Goal: Complete application form

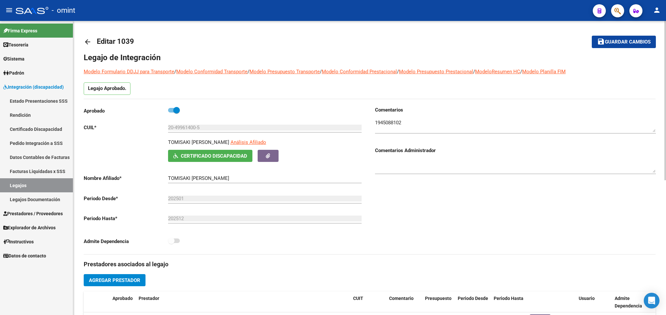
click at [665, 43] on div at bounding box center [665, 168] width 2 height 294
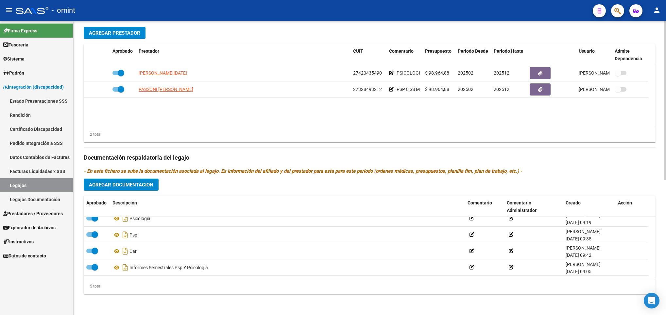
click at [664, 208] on div at bounding box center [665, 168] width 2 height 294
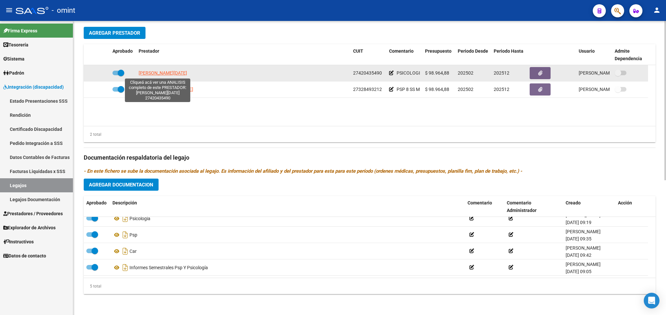
click at [149, 75] on span "[PERSON_NAME][DATE]" at bounding box center [163, 72] width 48 height 5
type textarea "27420435490"
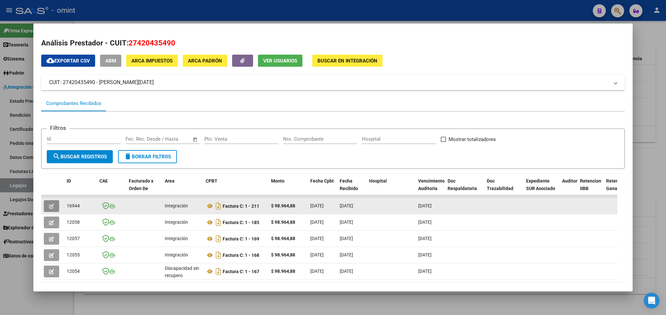
click at [56, 206] on button "button" at bounding box center [51, 206] width 15 height 12
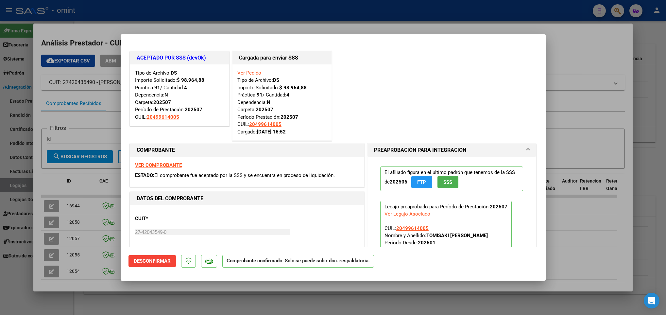
click at [103, 296] on div at bounding box center [333, 157] width 666 height 315
type input "$ 0,00"
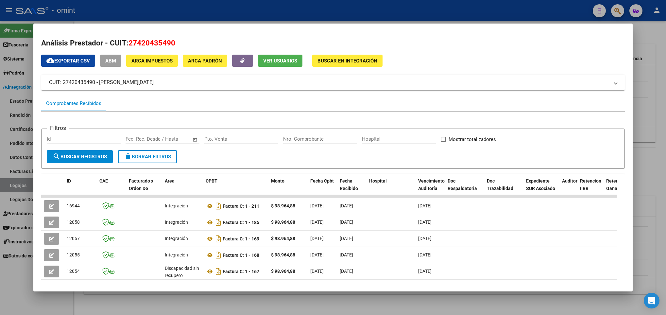
click at [103, 296] on div at bounding box center [333, 157] width 666 height 315
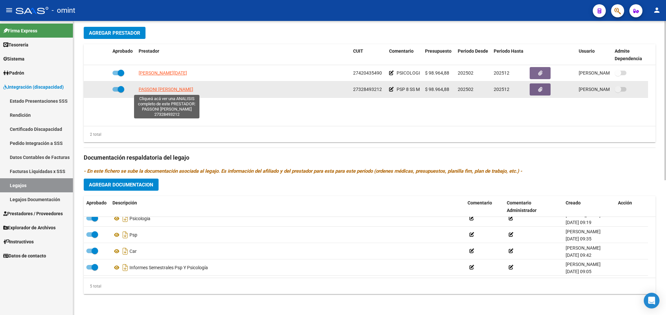
click at [164, 89] on span "PASSONI [PERSON_NAME]" at bounding box center [166, 89] width 55 height 5
type textarea "27328493212"
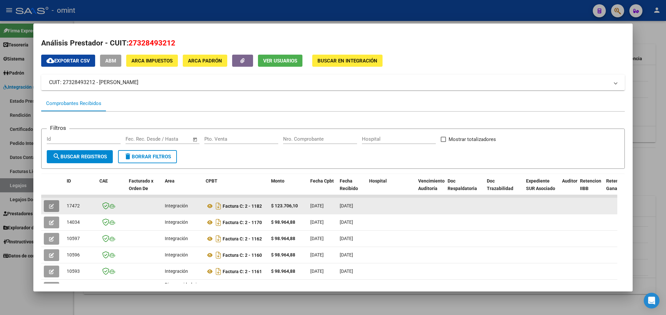
click at [53, 206] on icon "button" at bounding box center [51, 206] width 5 height 5
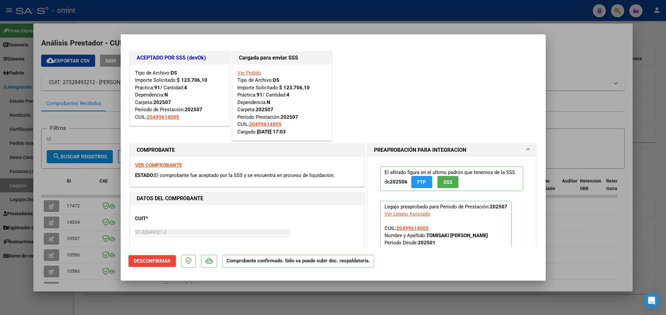
click at [114, 292] on div at bounding box center [333, 157] width 666 height 315
type input "$ 0,00"
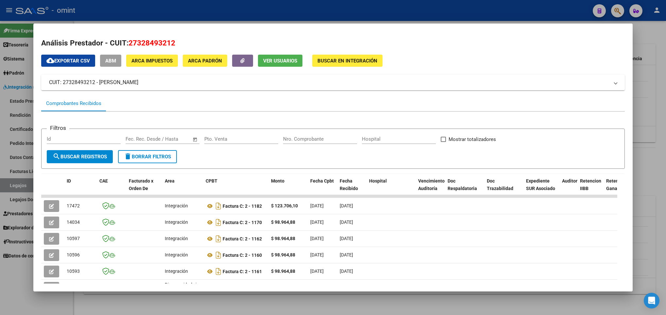
click at [103, 299] on div at bounding box center [333, 157] width 666 height 315
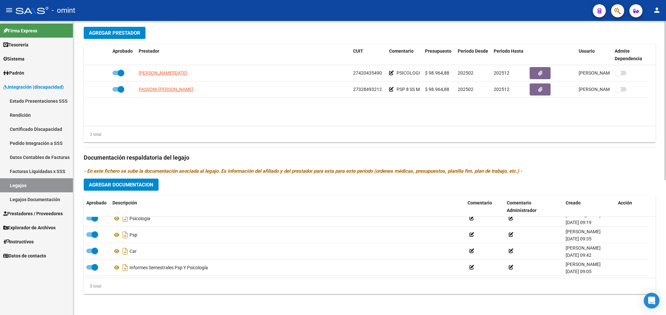
scroll to position [0, 0]
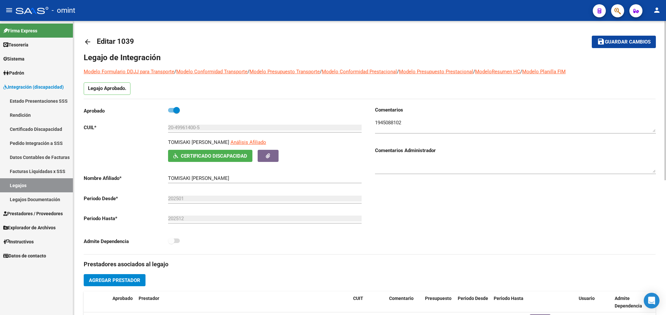
click at [664, 36] on div at bounding box center [665, 168] width 2 height 294
click at [664, 36] on div at bounding box center [665, 100] width 2 height 159
click at [91, 42] on mat-icon "arrow_back" at bounding box center [88, 42] width 8 height 8
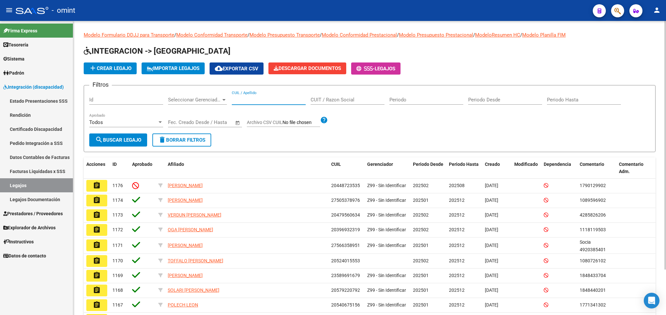
click at [253, 102] on input "CUIL / Apellido" at bounding box center [269, 100] width 74 height 6
paste input "27328493212"
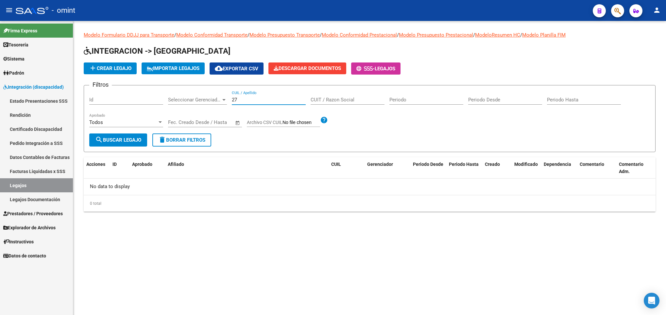
type input "2"
paste input "20495550932"
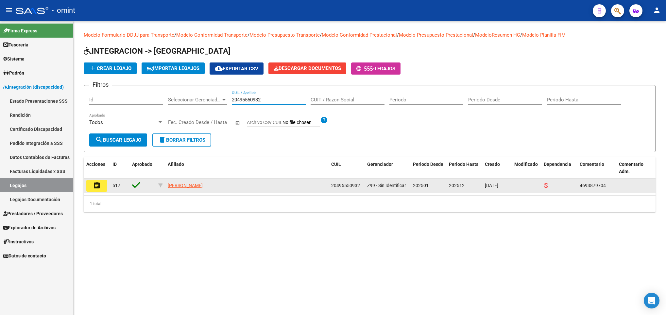
type input "20495550932"
click at [98, 187] on mat-icon "assignment" at bounding box center [97, 185] width 8 height 8
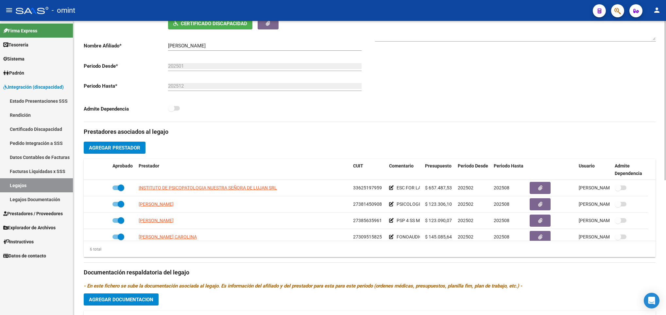
scroll to position [196, 0]
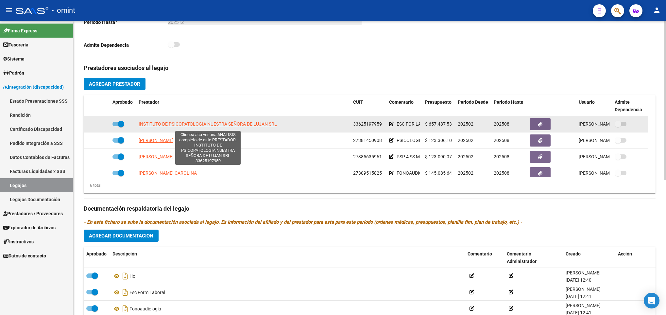
click at [205, 126] on span "INSTITUTO DE PSICOPATOLOGIA NUESTRA SEÑORA DE LUJAN SRL" at bounding box center [208, 123] width 138 height 5
type textarea "33625197959"
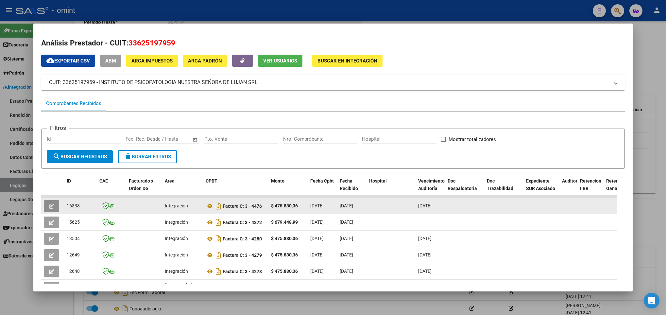
click at [49, 206] on icon "button" at bounding box center [51, 206] width 5 height 5
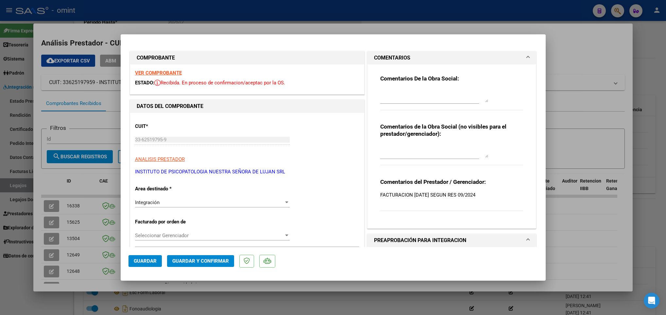
scroll to position [178, 0]
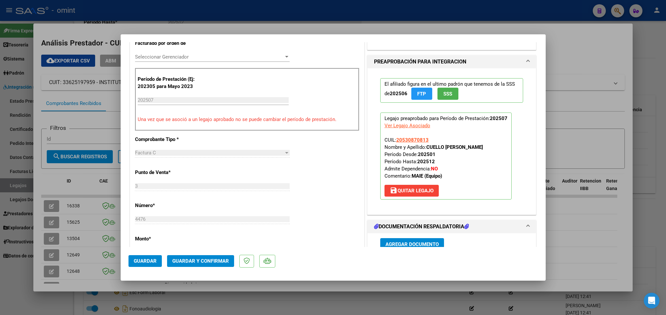
click at [76, 242] on div at bounding box center [333, 157] width 666 height 315
type input "$ 0,00"
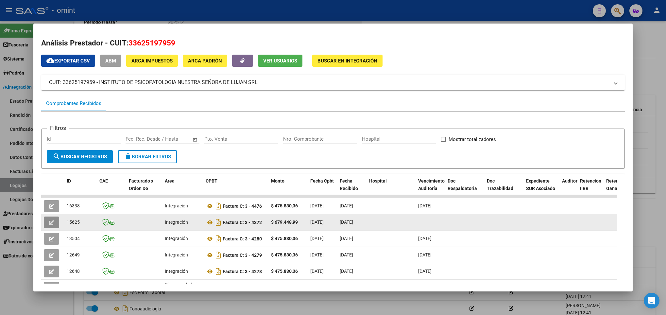
click at [54, 227] on button "button" at bounding box center [51, 222] width 15 height 12
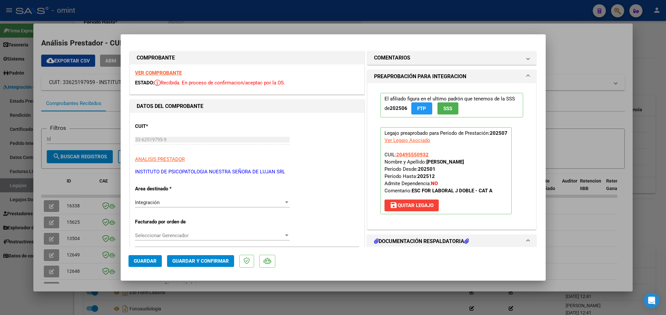
click at [174, 71] on strong "VER COMPROBANTE" at bounding box center [158, 73] width 47 height 6
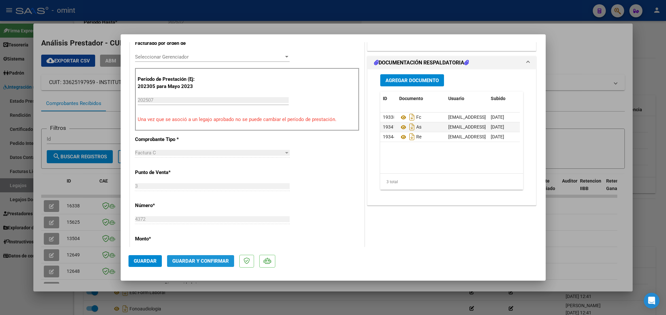
click at [212, 262] on span "Guardar y Confirmar" at bounding box center [200, 261] width 57 height 6
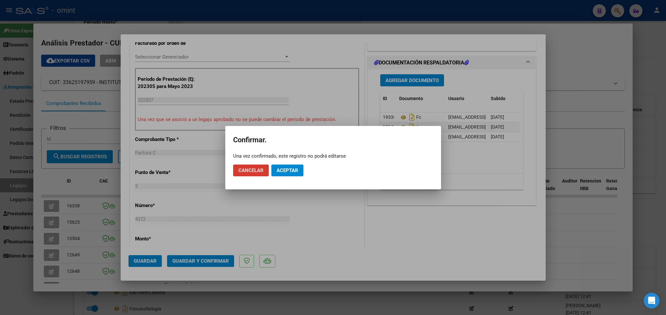
click at [288, 169] on span "Aceptar" at bounding box center [287, 170] width 22 height 6
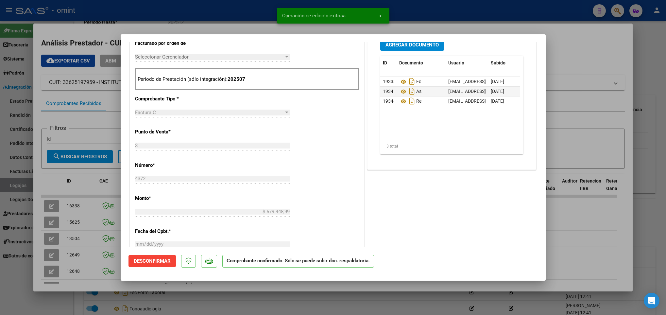
click at [92, 281] on div at bounding box center [333, 157] width 666 height 315
type input "$ 0,00"
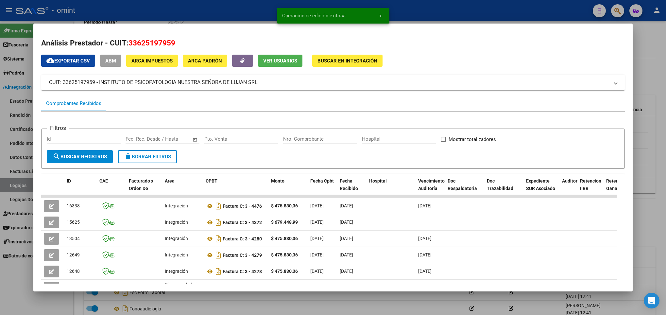
click at [108, 300] on div at bounding box center [333, 157] width 666 height 315
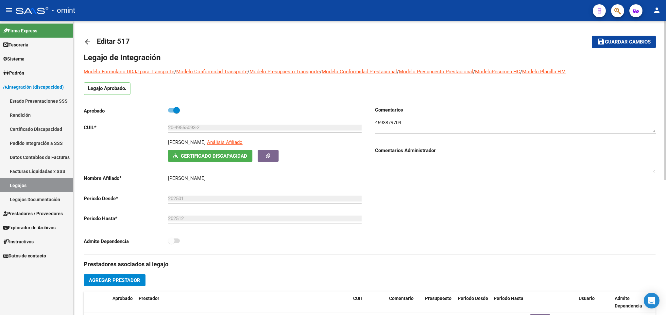
click at [664, 34] on div at bounding box center [665, 168] width 2 height 294
click at [664, 34] on div at bounding box center [665, 100] width 2 height 159
click at [92, 40] on link "arrow_back" at bounding box center [90, 41] width 13 height 15
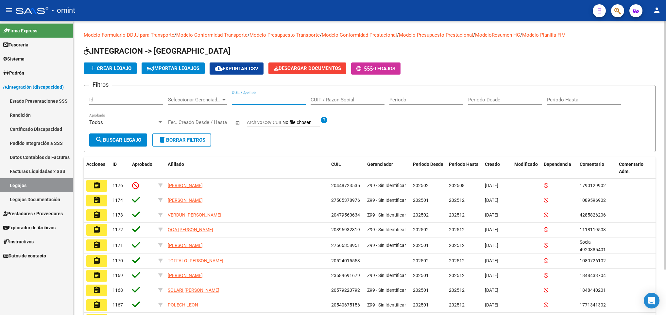
click at [268, 98] on input "CUIL / Apellido" at bounding box center [269, 100] width 74 height 6
paste input "20532675570"
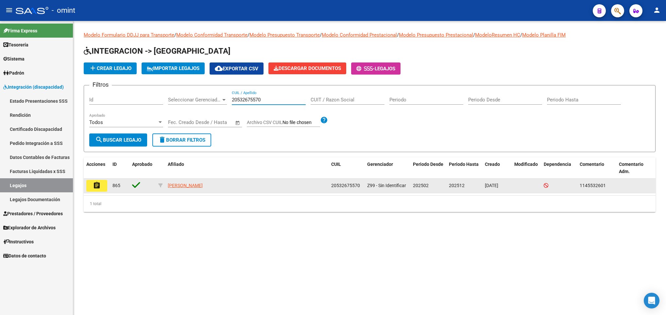
type input "20532675570"
click at [96, 186] on mat-icon "assignment" at bounding box center [97, 185] width 8 height 8
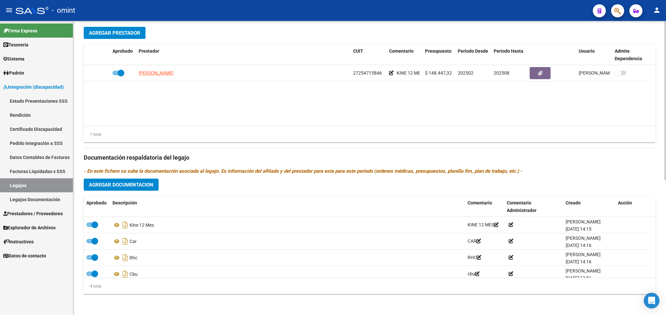
scroll to position [248, 0]
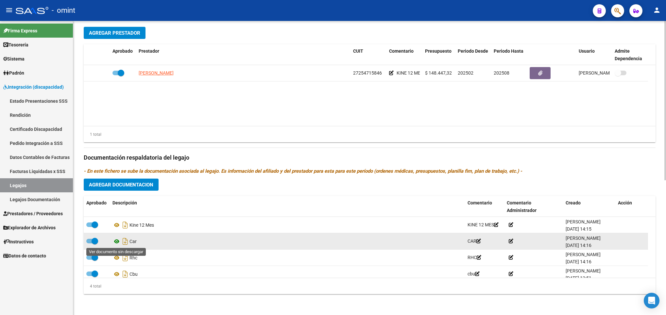
click at [118, 242] on icon at bounding box center [116, 241] width 8 height 8
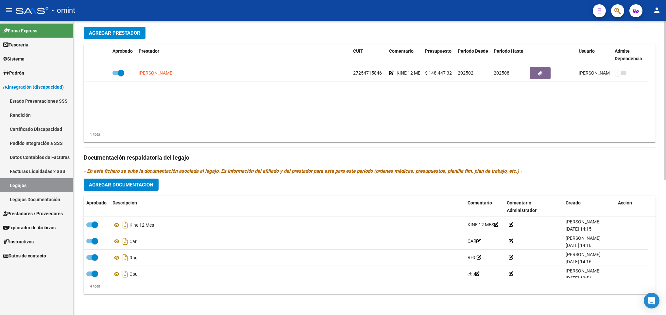
scroll to position [0, 0]
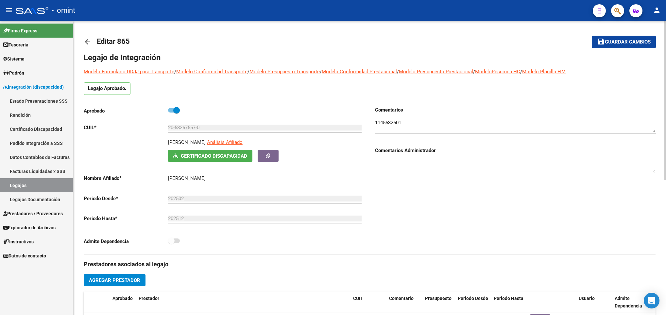
click at [665, 67] on div at bounding box center [665, 168] width 2 height 294
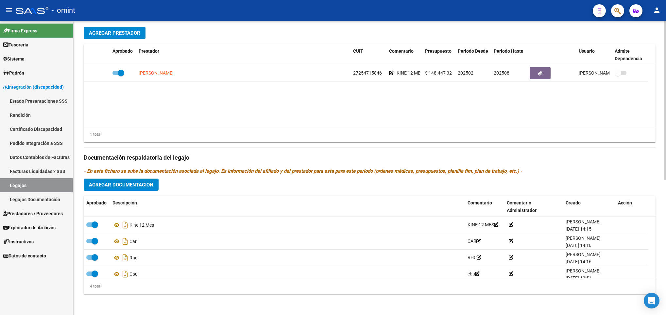
click at [664, 243] on div at bounding box center [665, 168] width 2 height 294
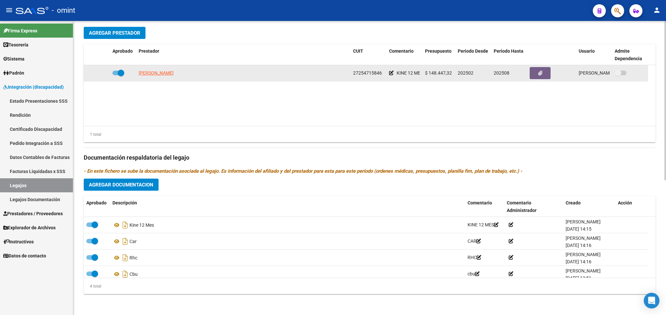
click at [374, 74] on span "27254715846" at bounding box center [367, 72] width 29 height 5
copy span "27254715846"
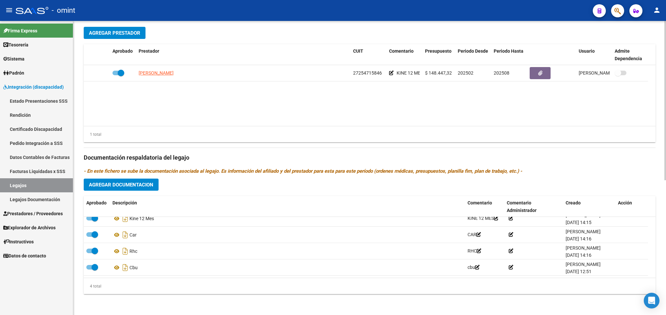
scroll to position [0, 0]
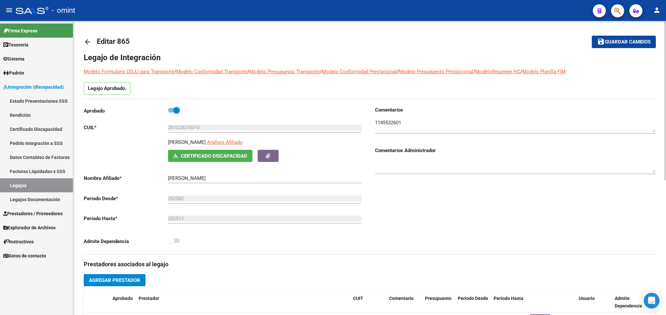
click at [665, 145] on div at bounding box center [665, 168] width 2 height 294
click at [85, 43] on mat-icon "arrow_back" at bounding box center [88, 42] width 8 height 8
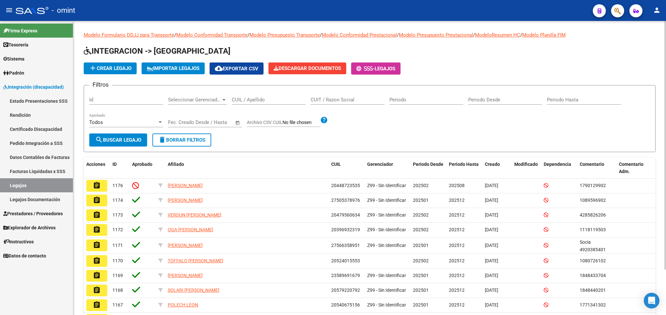
click at [240, 94] on div "CUIL / Apellido" at bounding box center [269, 98] width 74 height 14
paste input "20587858356"
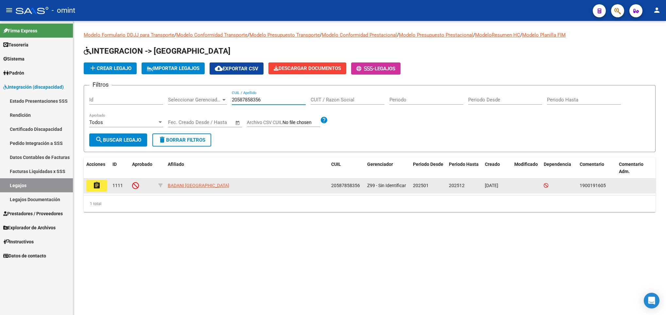
type input "20587858356"
click at [96, 188] on mat-icon "assignment" at bounding box center [97, 185] width 8 height 8
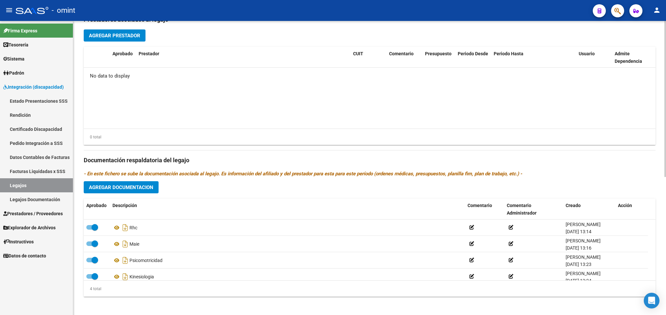
scroll to position [261, 0]
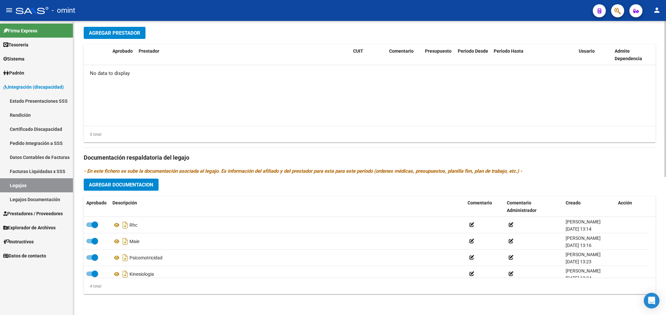
click at [665, 247] on div at bounding box center [665, 237] width 2 height 156
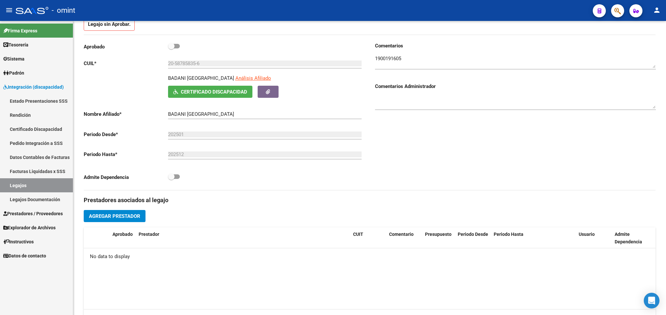
scroll to position [0, 0]
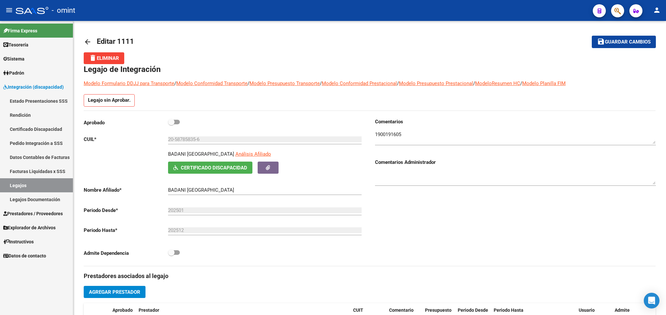
click at [657, 107] on div "arrow_back Editar 1111 save Guardar cambios delete Eliminar Legajo de Integraci…" at bounding box center [370, 297] width 594 height 553
drag, startPoint x: 659, startPoint y: 94, endPoint x: 659, endPoint y: 148, distance: 53.9
click at [659, 148] on div "arrow_back Editar 1111 save Guardar cambios delete Eliminar Legajo de Integraci…" at bounding box center [369, 297] width 593 height 553
click at [648, 217] on div "Comentarios Comentarios Administrador" at bounding box center [513, 192] width 286 height 148
click at [665, 92] on html "menu - omint person Firma Express Tesorería Extractos Procesados (csv) Extracto…" at bounding box center [333, 157] width 666 height 315
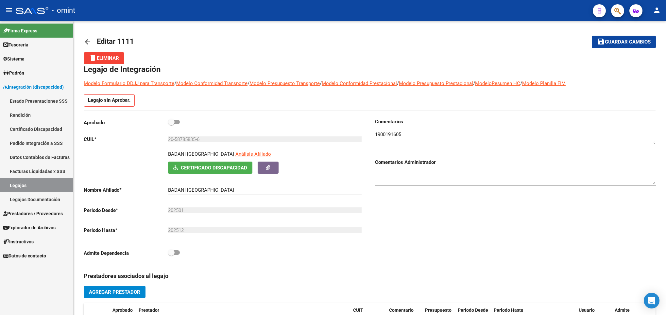
click at [85, 35] on link "arrow_back" at bounding box center [90, 41] width 13 height 15
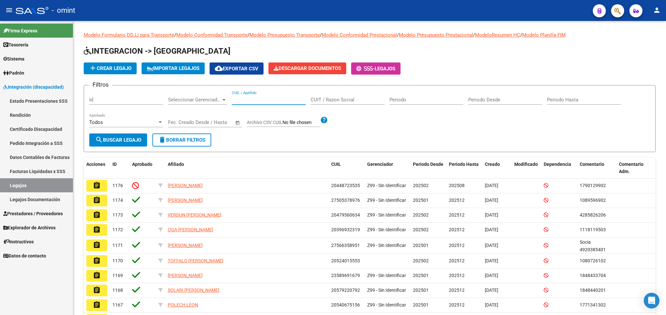
click at [252, 99] on input "CUIL / Apellido" at bounding box center [269, 100] width 74 height 6
paste input "27337897067"
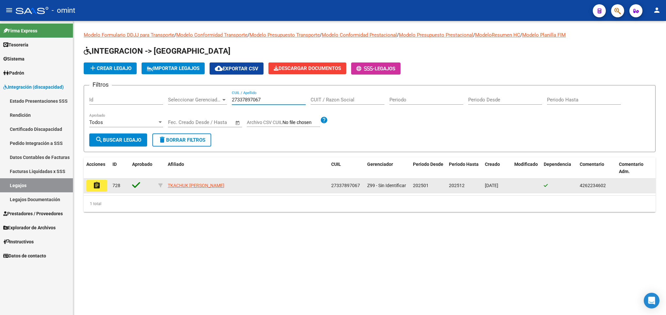
type input "27337897067"
click at [95, 185] on mat-icon "assignment" at bounding box center [97, 185] width 8 height 8
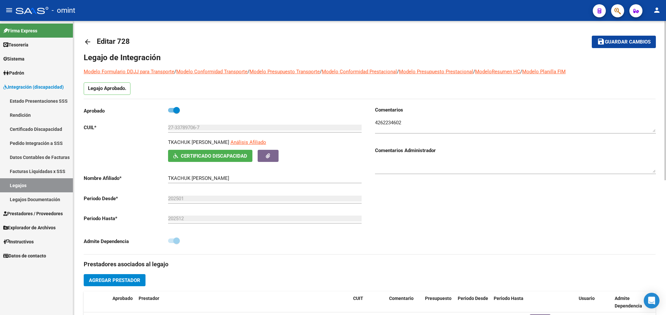
scroll to position [248, 0]
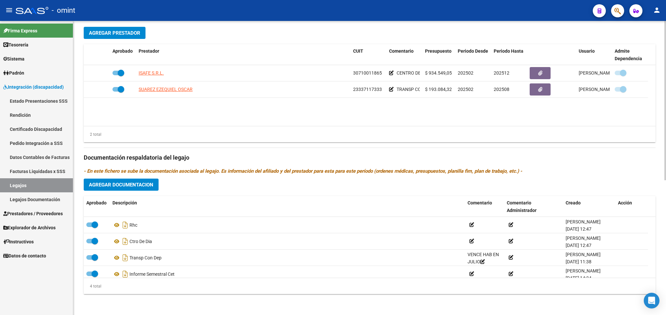
click at [664, 217] on div at bounding box center [665, 168] width 2 height 294
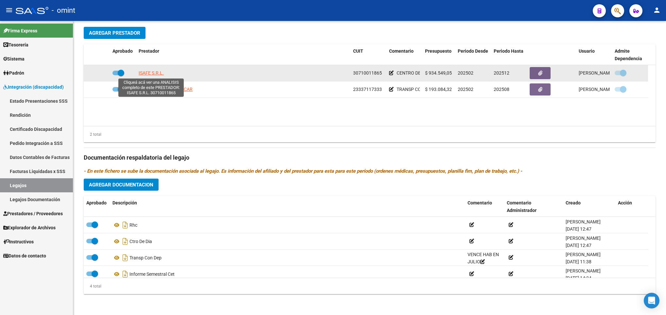
click at [146, 73] on span "ISAFE S.R.L." at bounding box center [151, 72] width 25 height 5
type textarea "30710011865"
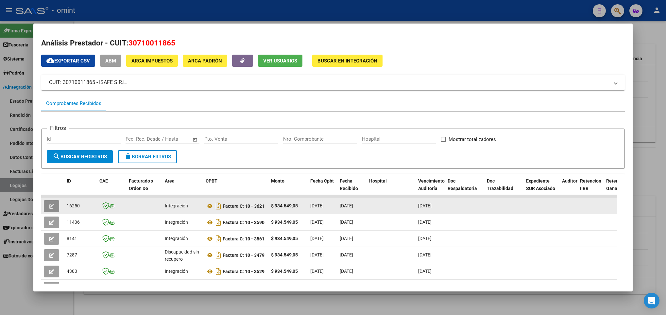
click at [50, 205] on icon "button" at bounding box center [51, 206] width 5 height 5
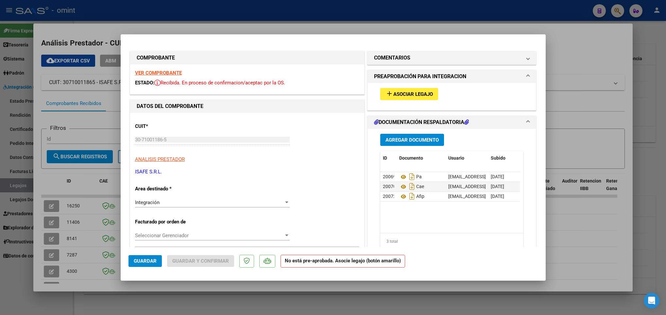
click at [172, 72] on strong "VER COMPROBANTE" at bounding box center [158, 73] width 47 height 6
click at [416, 89] on button "add Asociar Legajo" at bounding box center [409, 94] width 58 height 12
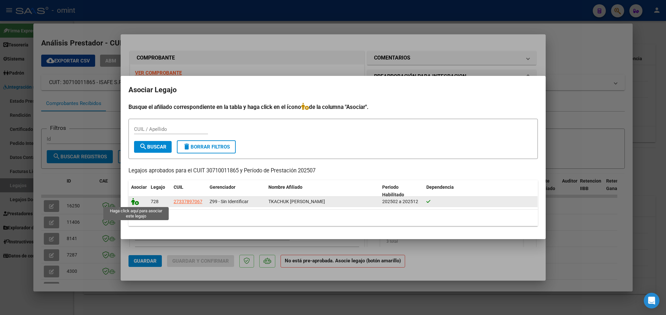
click at [135, 203] on icon at bounding box center [135, 201] width 8 height 7
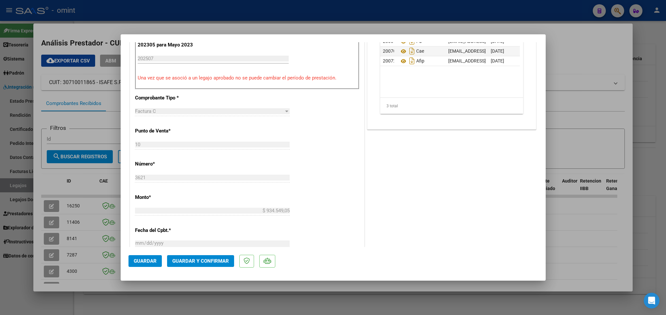
scroll to position [247, 0]
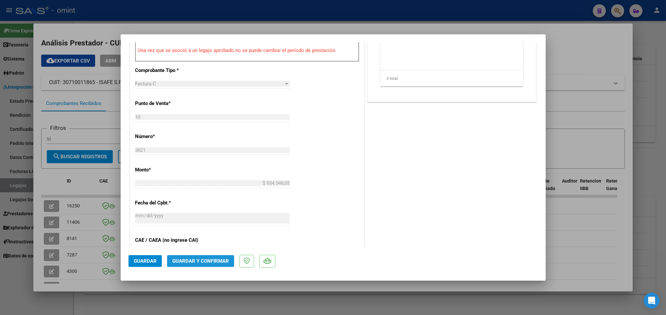
click at [209, 266] on button "Guardar y Confirmar" at bounding box center [200, 261] width 67 height 12
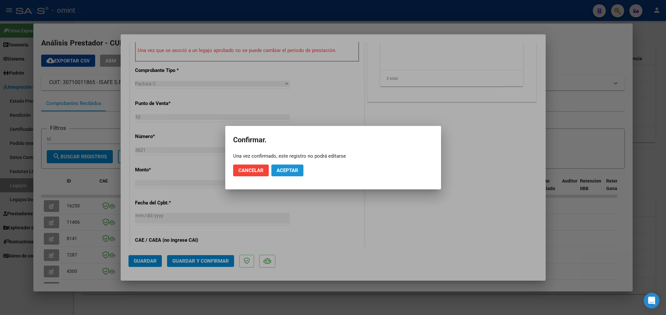
click at [296, 169] on span "Aceptar" at bounding box center [287, 170] width 22 height 6
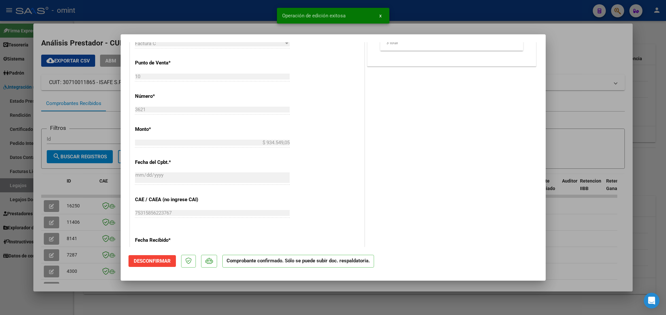
click at [162, 298] on div at bounding box center [333, 157] width 666 height 315
type input "$ 0,00"
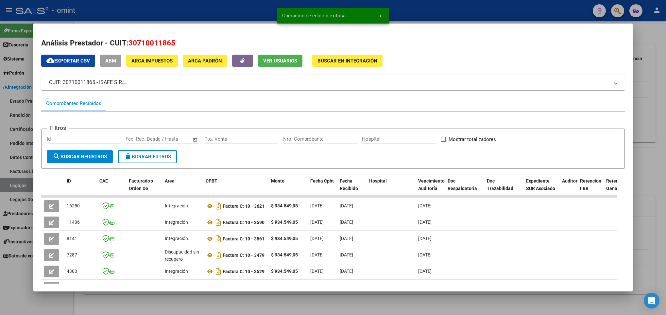
click at [162, 298] on div at bounding box center [333, 157] width 666 height 315
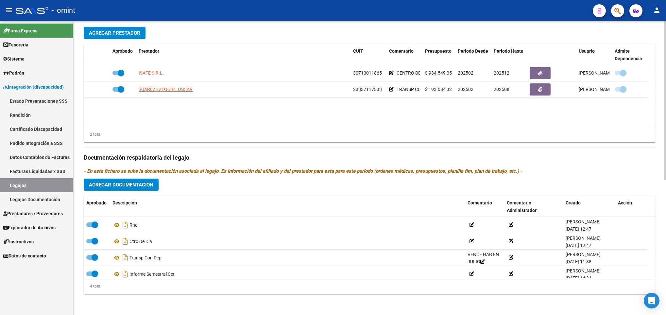
scroll to position [0, 0]
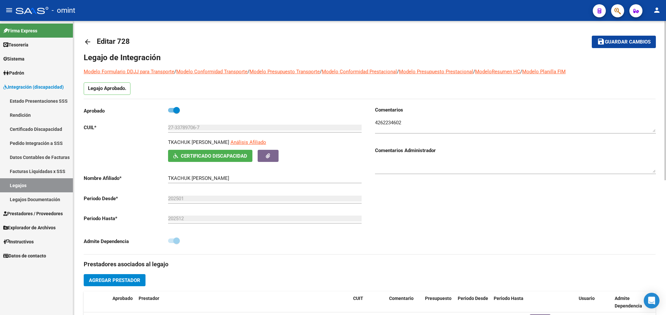
click at [665, 37] on html "menu - omint person Firma Express Tesorería Extractos Procesados (csv) Extracto…" at bounding box center [333, 157] width 666 height 315
click at [82, 40] on div "arrow_back Editar 728 save Guardar cambios Legajo de Integración Modelo Formula…" at bounding box center [369, 291] width 593 height 541
click at [85, 40] on mat-icon "arrow_back" at bounding box center [88, 42] width 8 height 8
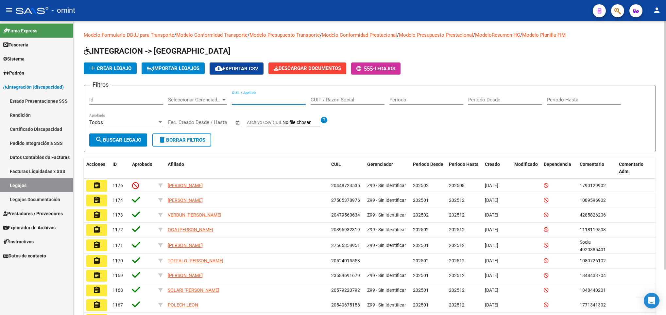
click at [241, 98] on input "CUIL / Apellido" at bounding box center [269, 100] width 74 height 6
paste input "27527654497"
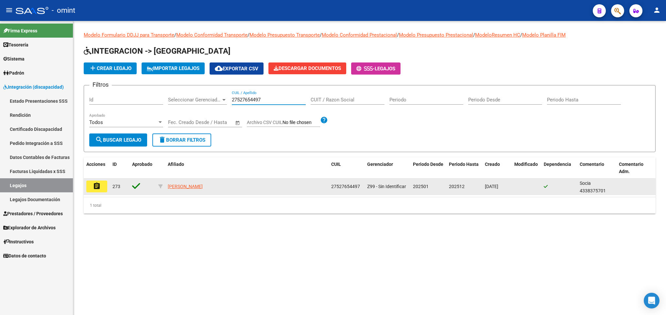
type input "27527654497"
click at [95, 186] on mat-icon "assignment" at bounding box center [97, 186] width 8 height 8
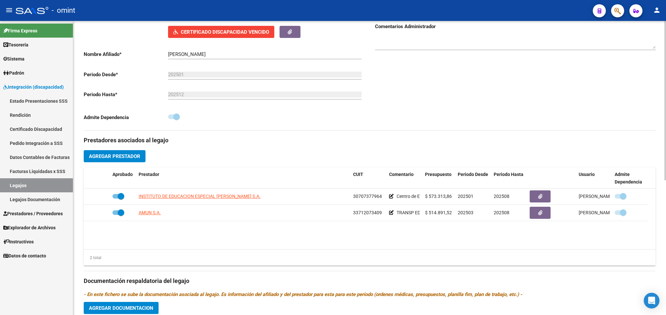
scroll to position [157, 0]
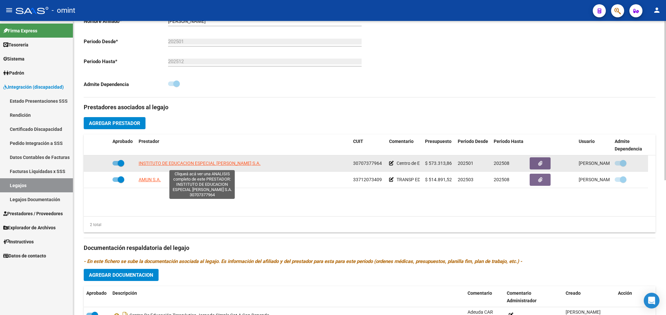
click at [253, 164] on span "INSTITUTO DE EDUCACION ESPECIAL [PERSON_NAME] S.A." at bounding box center [200, 162] width 122 height 5
type textarea "30707377964"
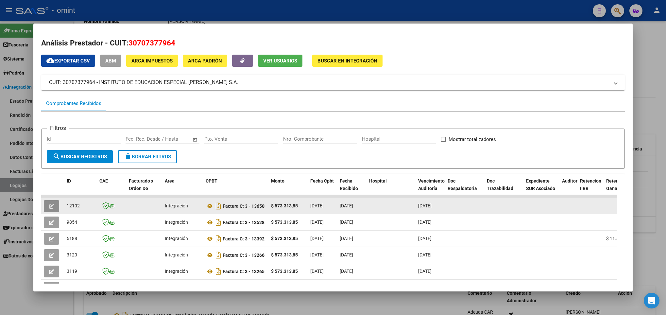
click at [52, 203] on span "button" at bounding box center [51, 206] width 5 height 6
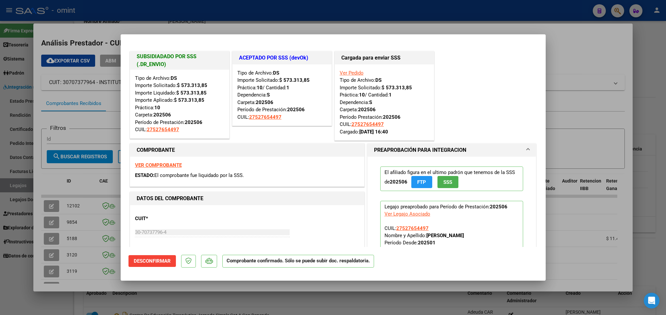
click at [329, 294] on div at bounding box center [333, 157] width 666 height 315
type input "$ 0,00"
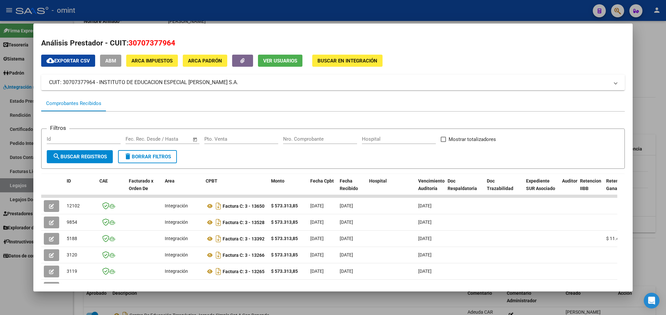
click at [329, 294] on div at bounding box center [333, 157] width 666 height 315
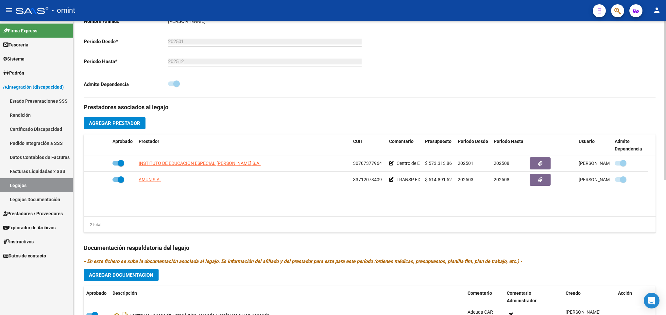
scroll to position [0, 0]
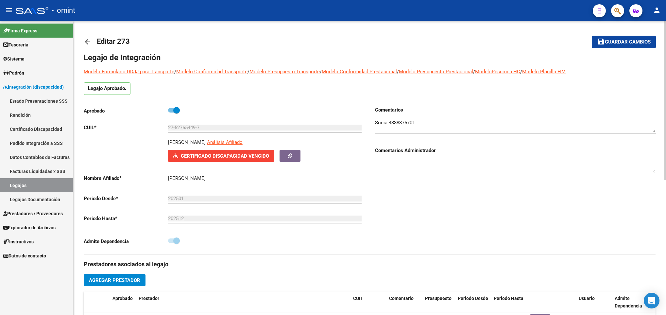
click at [664, 30] on div at bounding box center [665, 168] width 2 height 294
click at [664, 30] on div at bounding box center [665, 100] width 2 height 159
click at [90, 43] on mat-icon "arrow_back" at bounding box center [88, 42] width 8 height 8
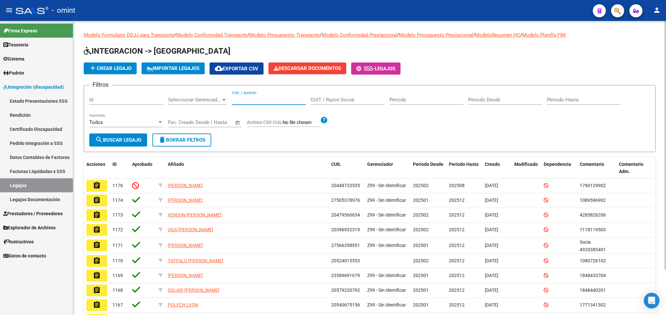
click at [278, 99] on input "CUIL / Apellido" at bounding box center [269, 100] width 74 height 6
paste input "27568100617"
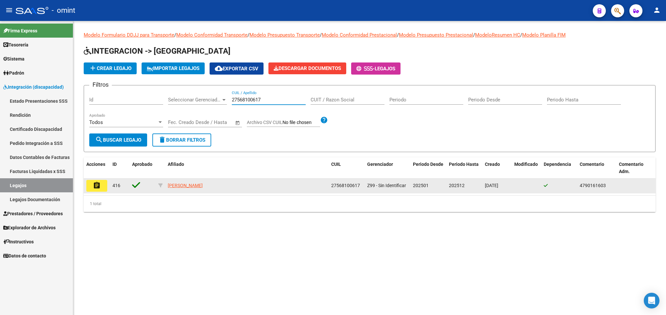
type input "27568100617"
click at [97, 185] on mat-icon "assignment" at bounding box center [97, 185] width 8 height 8
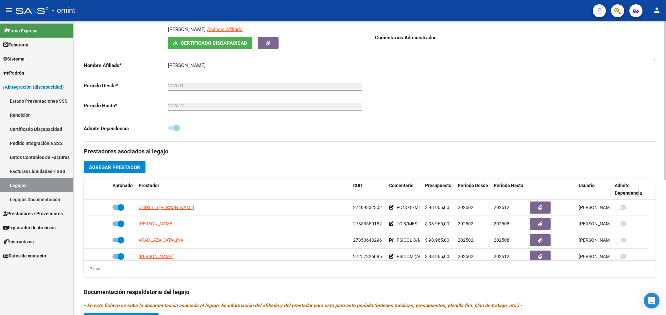
scroll to position [157, 0]
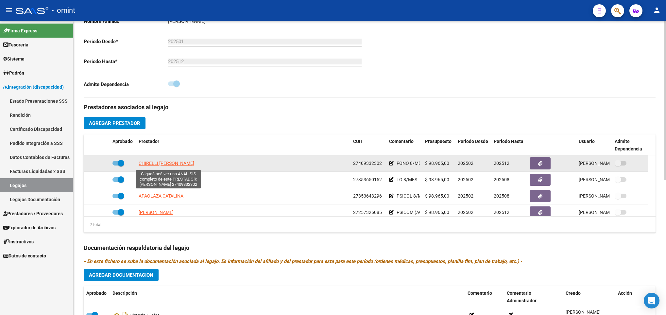
click at [182, 164] on span "CHIRELLI [PERSON_NAME]" at bounding box center [167, 162] width 56 height 5
type textarea "27409332302"
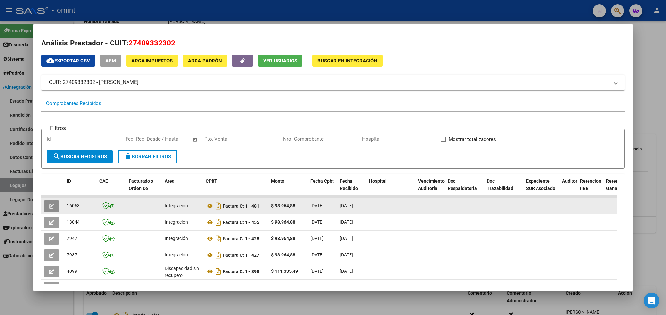
click at [50, 206] on icon "button" at bounding box center [51, 206] width 5 height 5
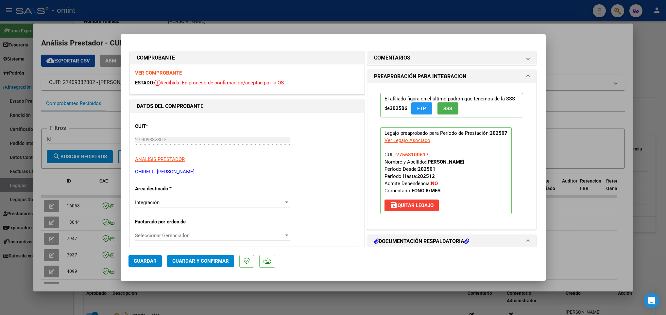
click at [162, 71] on strong "VER COMPROBANTE" at bounding box center [158, 73] width 47 height 6
click at [203, 259] on span "Guardar y Confirmar" at bounding box center [200, 261] width 57 height 6
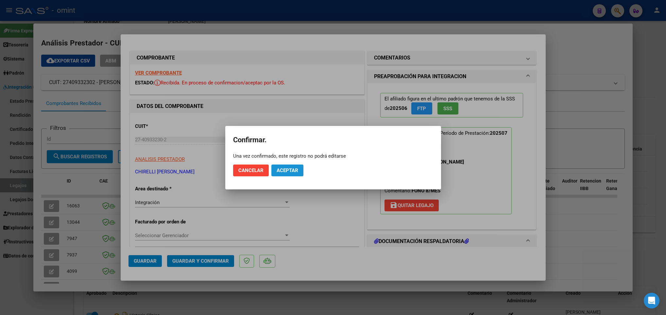
click at [282, 170] on span "Aceptar" at bounding box center [287, 170] width 22 height 6
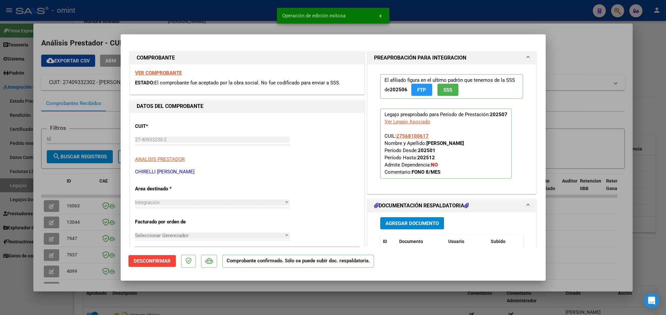
click at [201, 303] on div at bounding box center [333, 157] width 666 height 315
type input "$ 0,00"
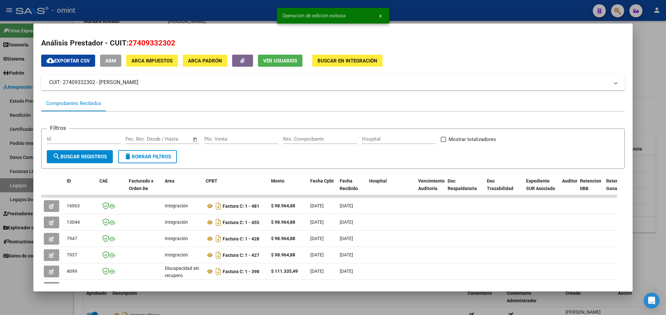
click at [201, 303] on div at bounding box center [333, 157] width 666 height 315
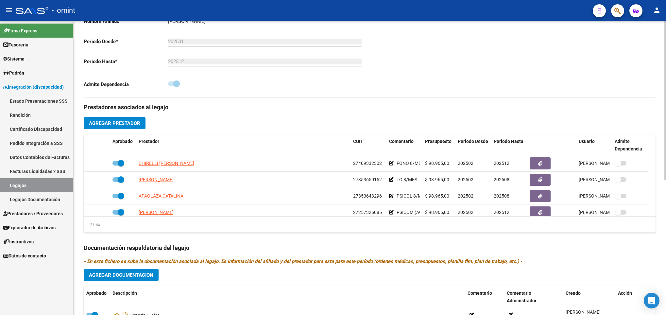
scroll to position [0, 0]
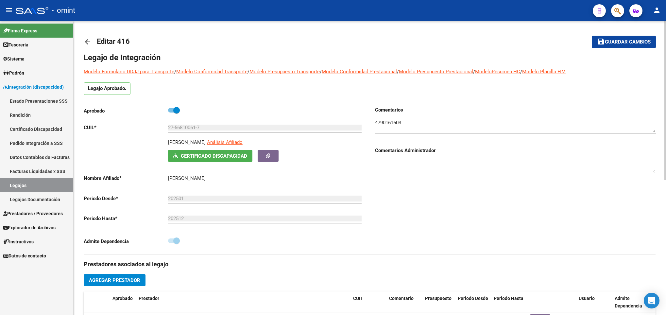
click at [665, 39] on div at bounding box center [665, 168] width 2 height 294
click at [85, 43] on mat-icon "arrow_back" at bounding box center [88, 42] width 8 height 8
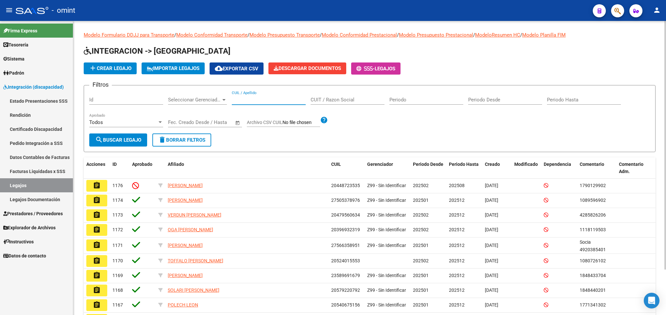
click at [257, 98] on input "CUIL / Apellido" at bounding box center [269, 100] width 74 height 6
paste input "41646452"
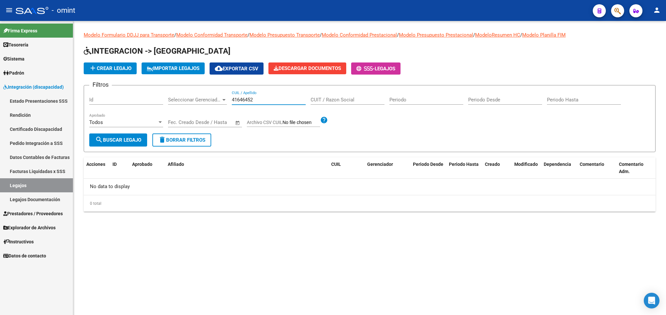
type input "41646452"
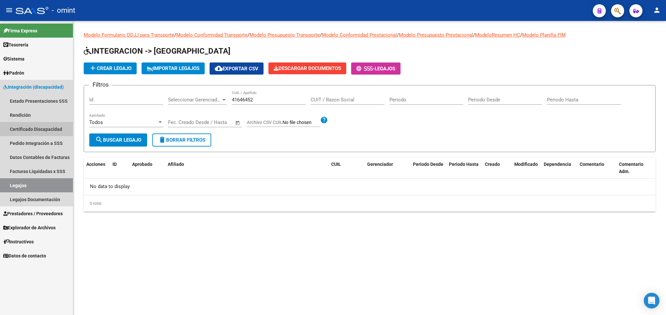
click at [44, 131] on link "Certificado Discapacidad" at bounding box center [36, 129] width 73 height 14
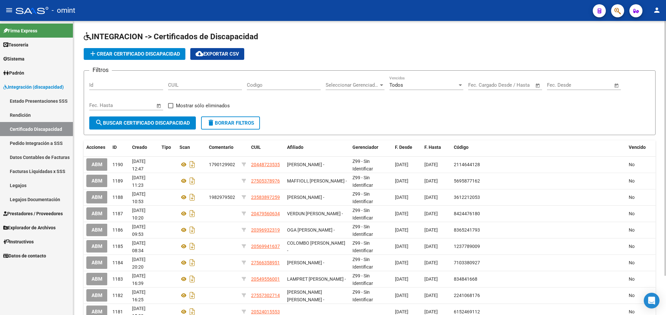
click at [133, 56] on span "add Crear Certificado Discapacidad" at bounding box center [134, 54] width 91 height 6
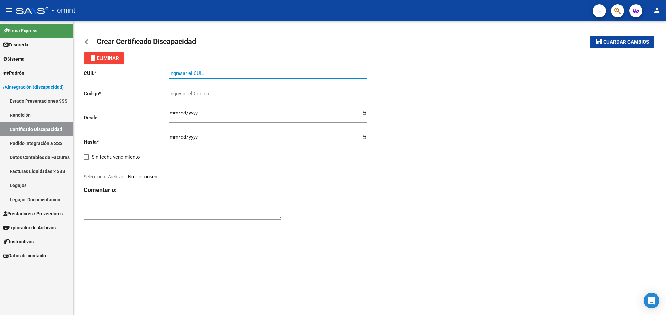
click at [205, 73] on input "Ingresar el CUIL" at bounding box center [267, 73] width 197 height 6
paste input "23-41646452-9"
type input "23-41646452-9"
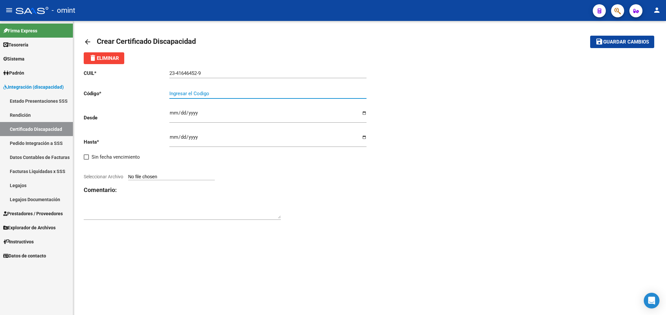
click at [207, 94] on input "Ingresar el Codigo" at bounding box center [267, 94] width 197 height 6
type input "856095257"
type input "[DATE]"
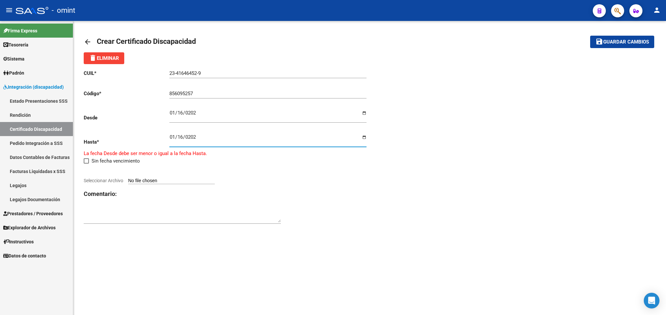
type input "[DATE]"
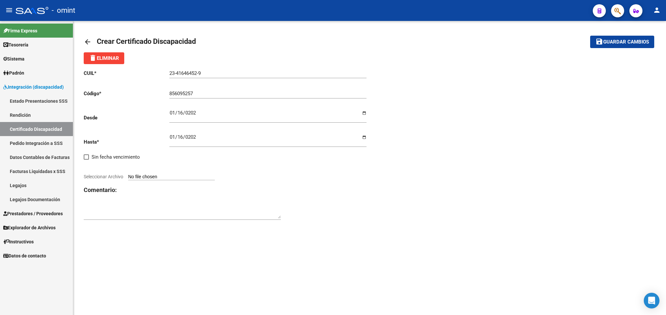
click at [179, 175] on input "Seleccionar Archivo" at bounding box center [171, 177] width 87 height 6
type input "C:\fakepath\[PERSON_NAME] [PERSON_NAME] 202001 202501132260111538787285.pdf"
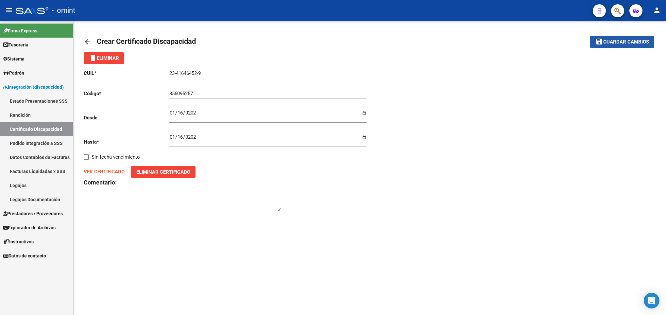
click at [601, 42] on mat-icon "save" at bounding box center [599, 42] width 8 height 8
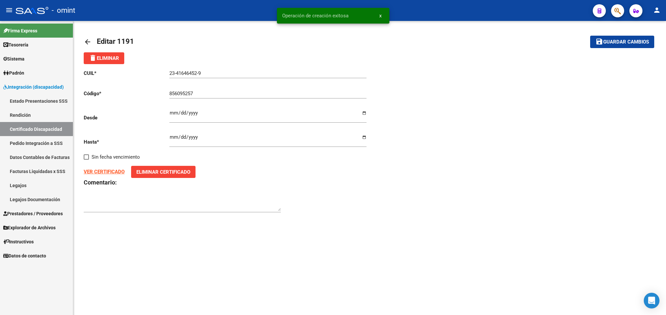
click at [89, 45] on mat-icon "arrow_back" at bounding box center [88, 42] width 8 height 8
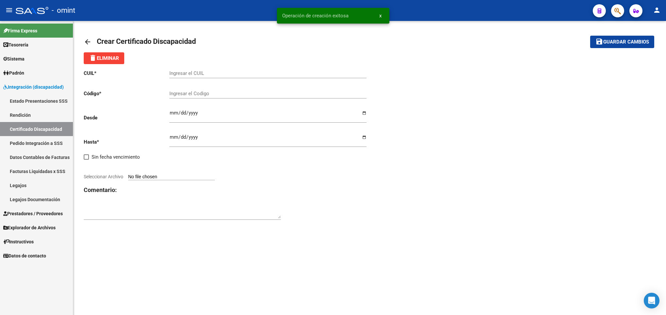
click at [88, 38] on mat-icon "arrow_back" at bounding box center [88, 42] width 8 height 8
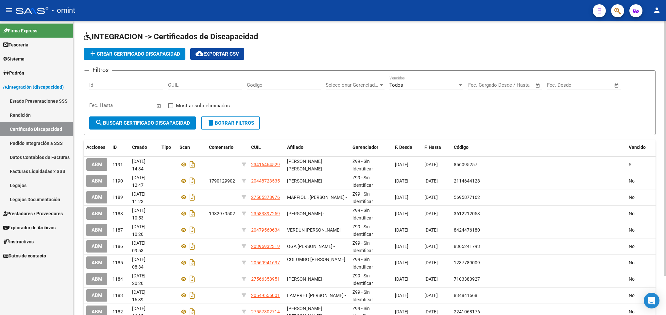
click at [539, 117] on form "Filtros Id CUIL Codigo Seleccionar Gerenciador Seleccionar Gerenciador Todos Ve…" at bounding box center [370, 102] width 572 height 65
